Goal: Task Accomplishment & Management: Use online tool/utility

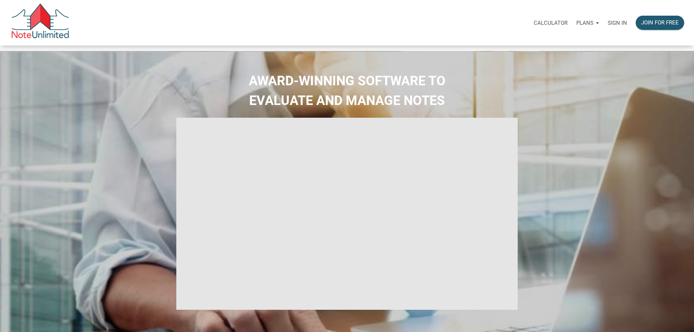
select select
type input "Introduction to new features"
select select
click at [608, 25] on p "Sign in" at bounding box center [617, 23] width 19 height 7
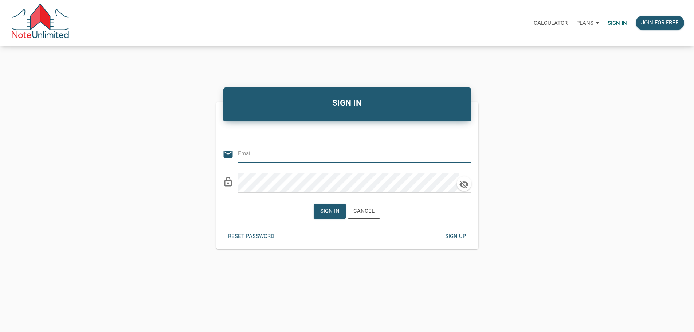
type input "andrew@tlcpropertypartners.com"
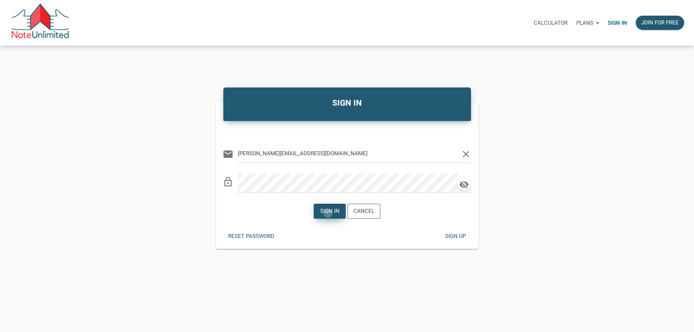
click at [325, 215] on div "Sign in" at bounding box center [329, 211] width 19 height 8
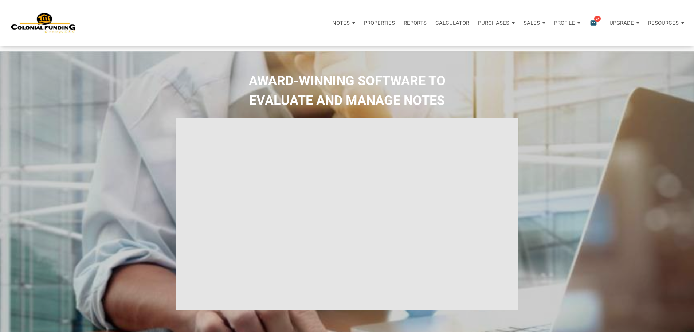
type input "Introduction to new features"
select select
click at [595, 22] on span "75" at bounding box center [598, 19] width 7 height 6
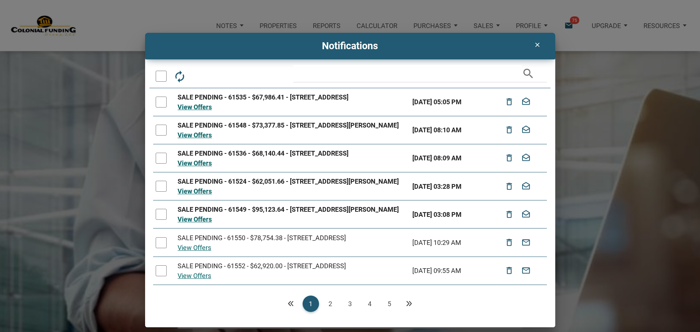
click at [161, 78] on div at bounding box center [161, 76] width 11 height 11
click at [220, 78] on icon "drafts" at bounding box center [219, 76] width 13 height 13
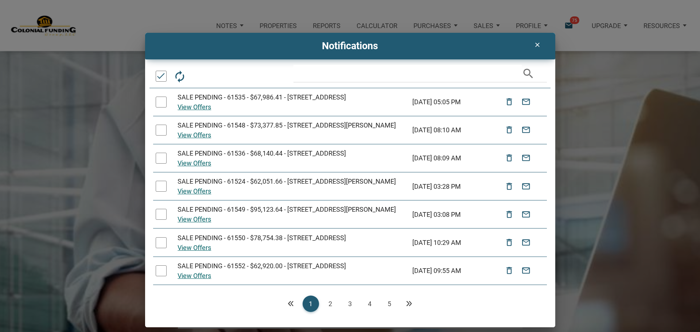
click at [536, 44] on icon "clear" at bounding box center [537, 44] width 9 height 7
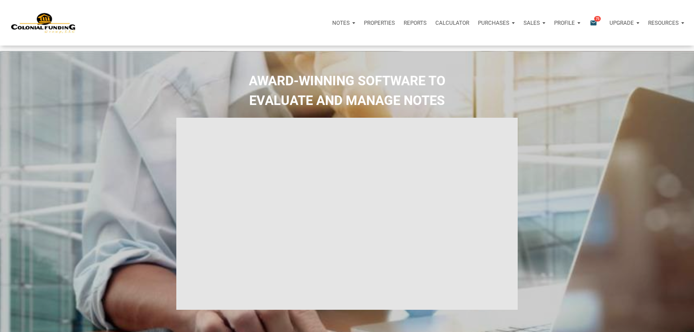
click at [595, 21] on span "75" at bounding box center [598, 19] width 7 height 6
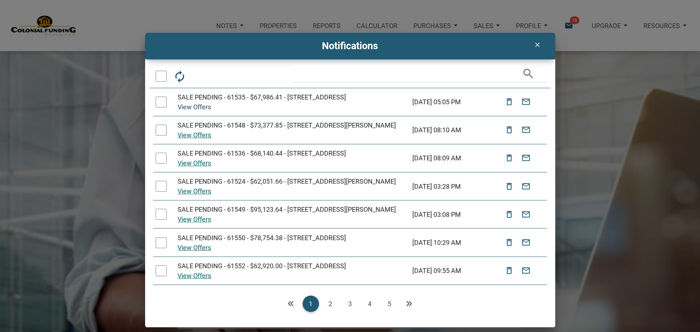
click at [195, 111] on link "View Offers" at bounding box center [195, 107] width 34 height 8
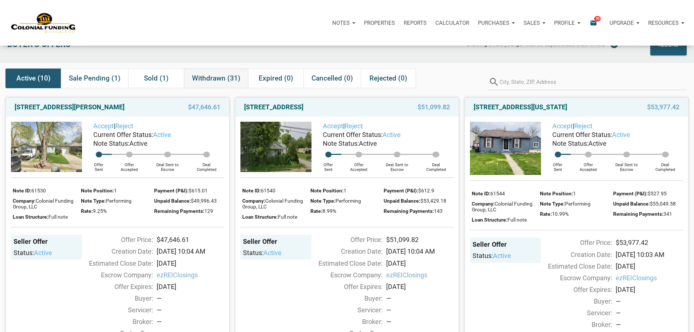
scroll to position [36, 0]
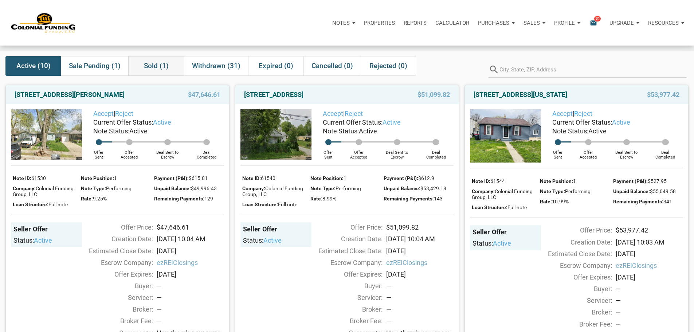
click at [149, 68] on span "Sold (1)" at bounding box center [156, 66] width 25 height 9
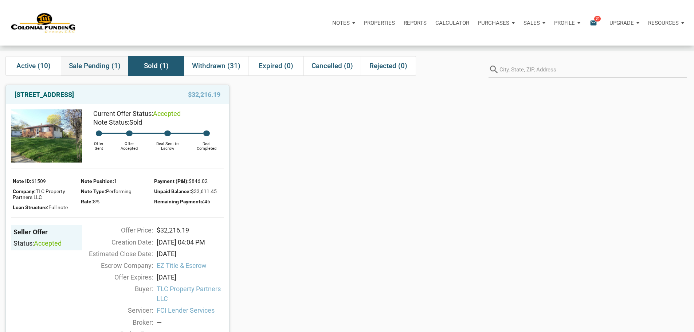
click at [92, 69] on span "Sale Pending (1)" at bounding box center [95, 66] width 52 height 9
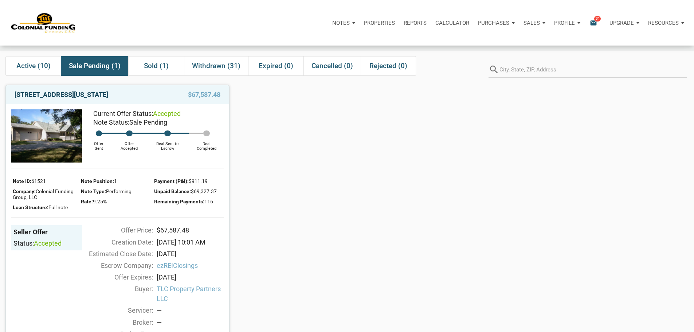
click at [85, 99] on link "2320 Iowa Street, Indianapolis, IN, 46203" at bounding box center [62, 94] width 94 height 9
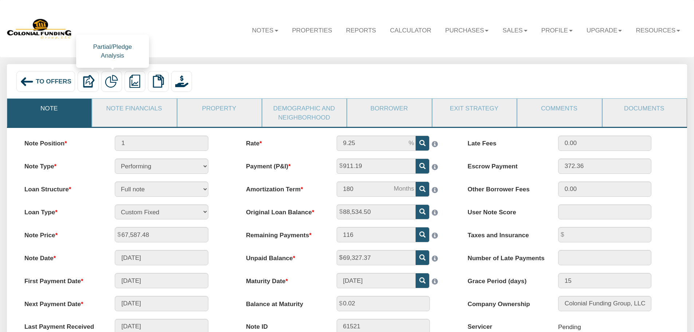
click at [110, 82] on img at bounding box center [111, 81] width 13 height 13
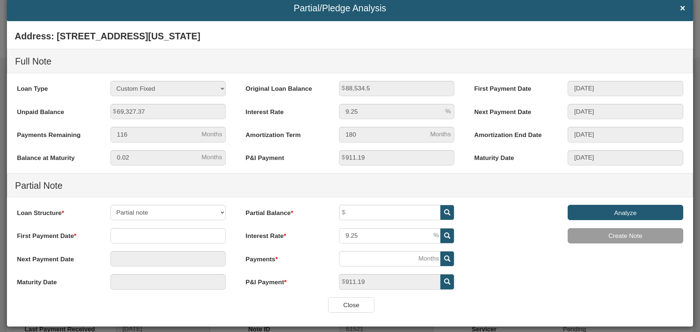
scroll to position [30, 0]
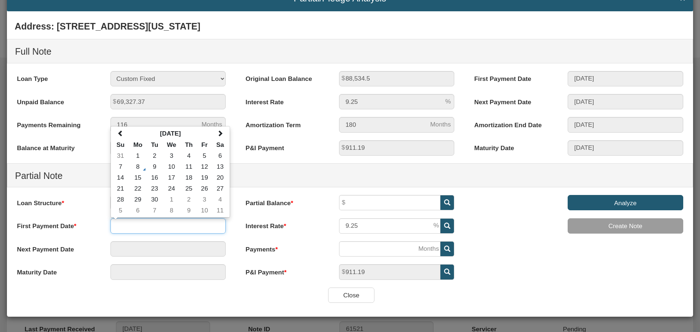
click at [118, 225] on input "text" at bounding box center [168, 225] width 116 height 15
click at [219, 132] on span at bounding box center [220, 133] width 6 height 6
click at [219, 156] on td "1" at bounding box center [220, 155] width 16 height 11
type input "[DATE]"
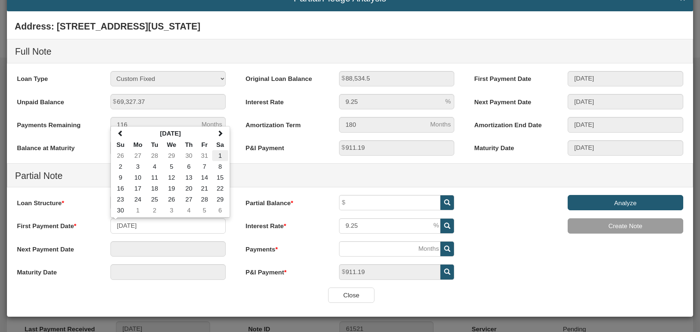
type input "[DATE]"
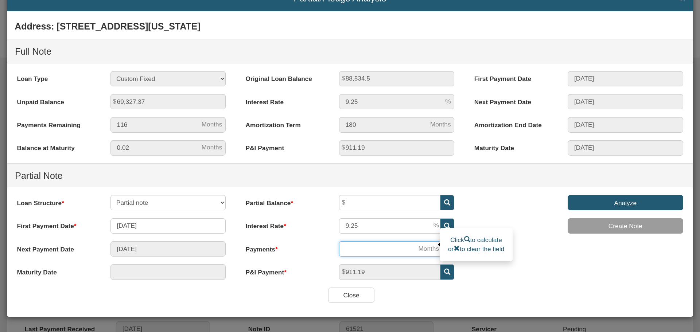
click at [353, 248] on input "number" at bounding box center [389, 248] width 101 height 15
type input "[DATE]"
type input "6"
type input "[DATE]"
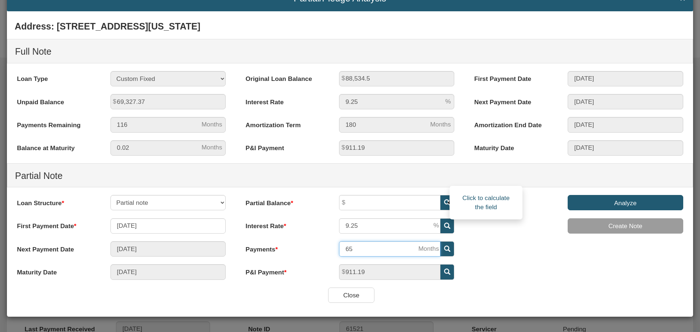
type input "65"
click at [444, 203] on icon at bounding box center [447, 202] width 6 height 6
type input "46,448.3"
click at [626, 202] on input "Analyze" at bounding box center [626, 202] width 116 height 15
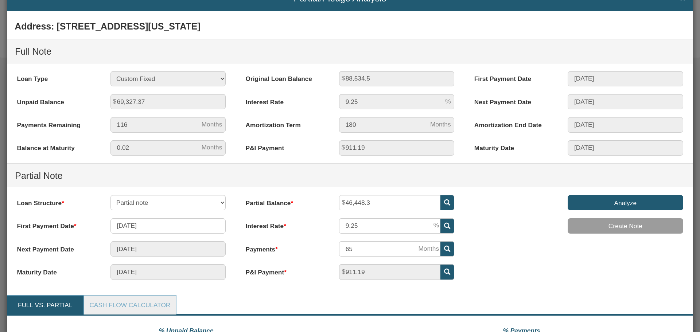
scroll to position [154, 665]
click at [358, 228] on input "9.25" at bounding box center [389, 225] width 101 height 15
type input "9"
click at [444, 202] on icon at bounding box center [447, 202] width 6 height 6
type input "46,740.64"
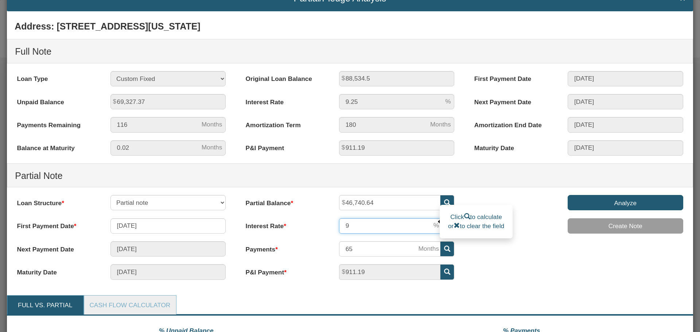
click at [344, 226] on input "9" at bounding box center [389, 225] width 101 height 15
type input "10"
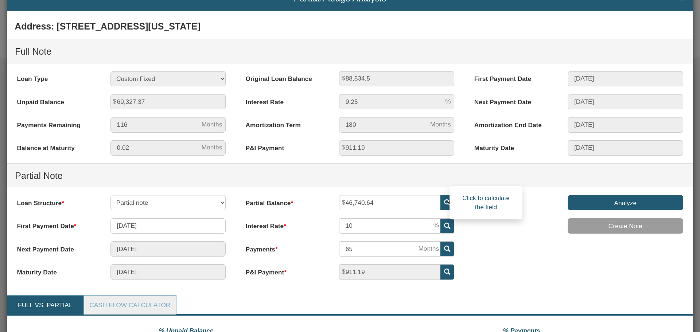
click at [444, 203] on icon at bounding box center [447, 202] width 6 height 6
type input "45,586.65"
click at [615, 207] on input "Analyze" at bounding box center [626, 202] width 116 height 15
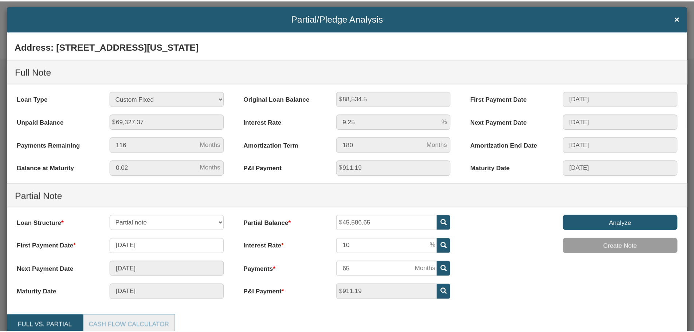
scroll to position [0, 0]
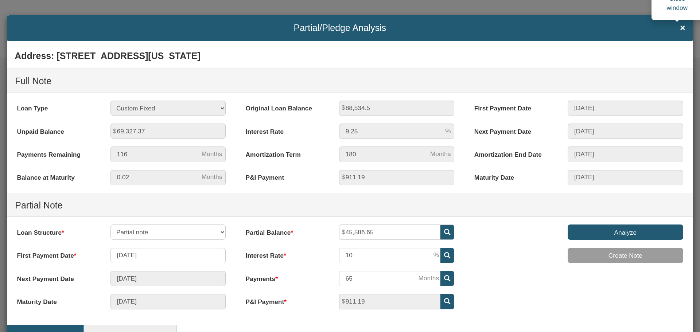
click at [680, 27] on span "×" at bounding box center [682, 28] width 5 height 10
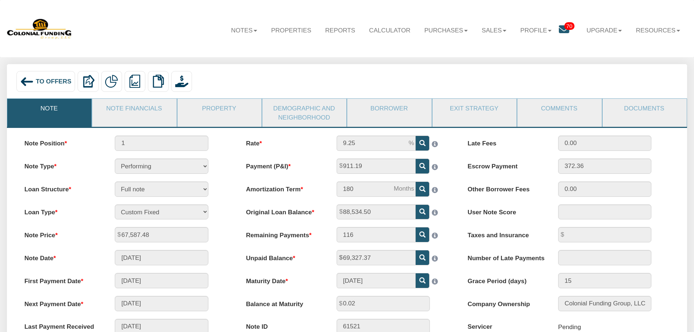
click at [45, 81] on span "To Offers" at bounding box center [54, 81] width 36 height 7
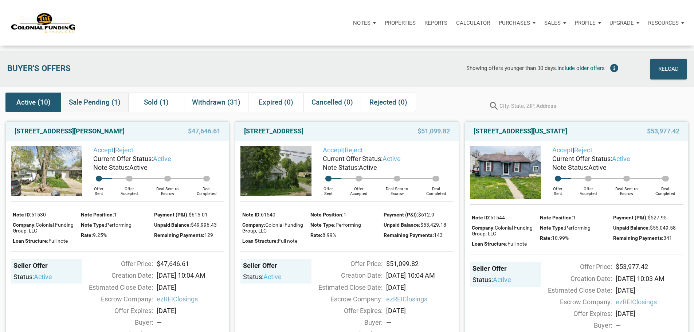
click at [105, 104] on span "Sale Pending (1)" at bounding box center [95, 102] width 52 height 9
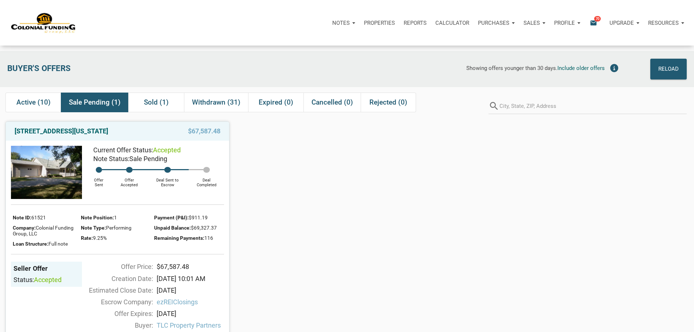
click at [595, 20] on span "70" at bounding box center [598, 19] width 7 height 6
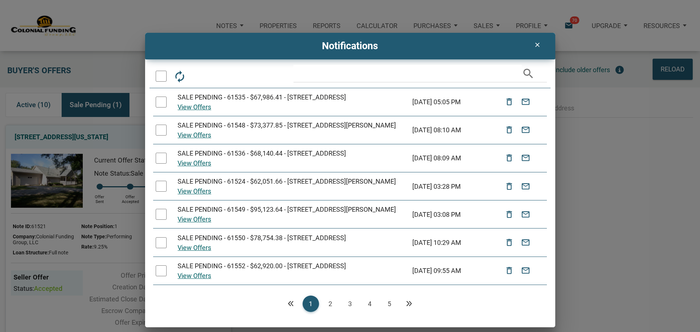
click at [538, 43] on icon "clear" at bounding box center [537, 44] width 9 height 7
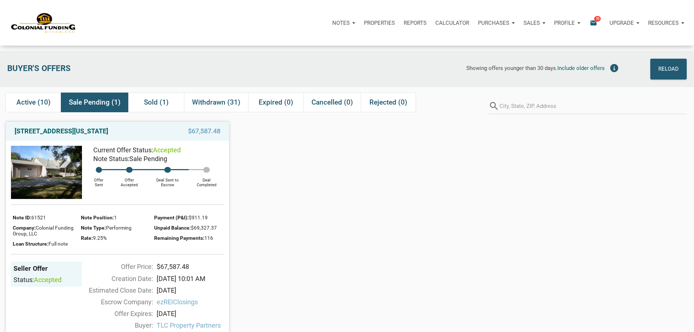
click at [589, 27] on icon "email" at bounding box center [593, 23] width 9 height 8
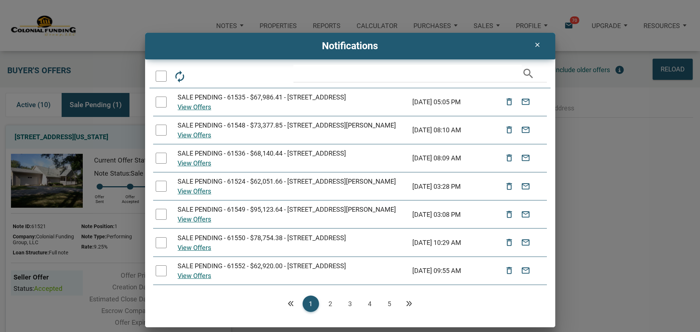
drag, startPoint x: 537, startPoint y: 43, endPoint x: 530, endPoint y: 39, distance: 8.2
click at [537, 43] on icon "clear" at bounding box center [537, 44] width 9 height 7
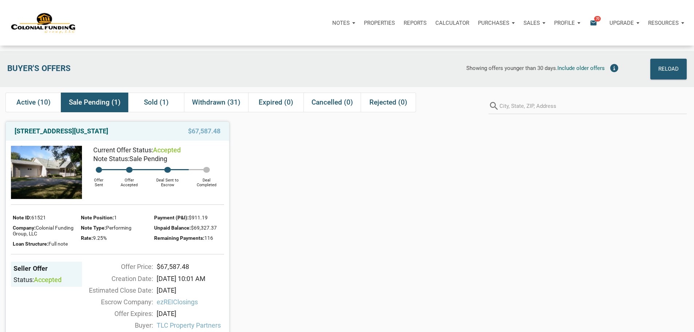
click at [554, 23] on p "Profile" at bounding box center [564, 23] width 21 height 7
click at [514, 63] on link "Logout" at bounding box center [548, 57] width 69 height 15
